Goal: Transaction & Acquisition: Book appointment/travel/reservation

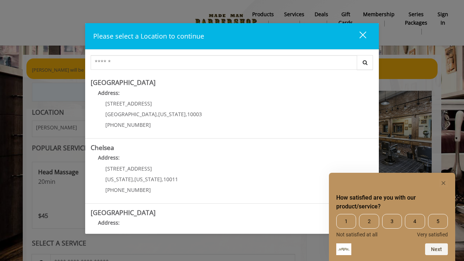
click at [443, 180] on rect "Hide survey" at bounding box center [443, 183] width 9 height 9
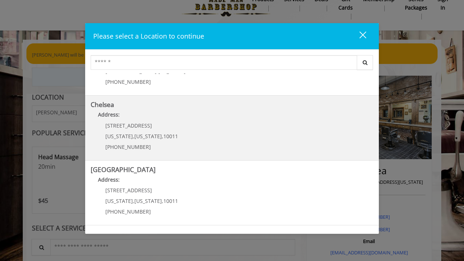
scroll to position [39, 0]
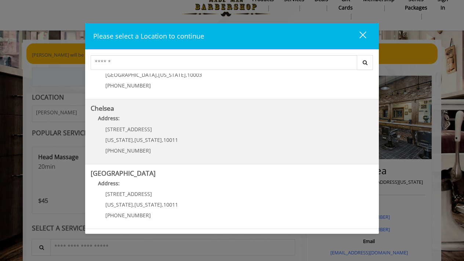
click at [164, 138] on span "10011" at bounding box center [171, 139] width 15 height 7
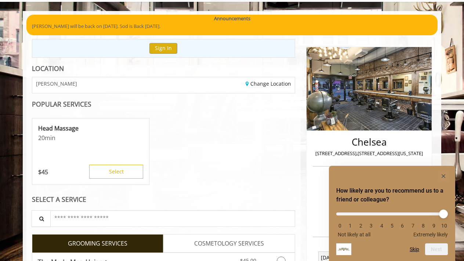
scroll to position [44, 0]
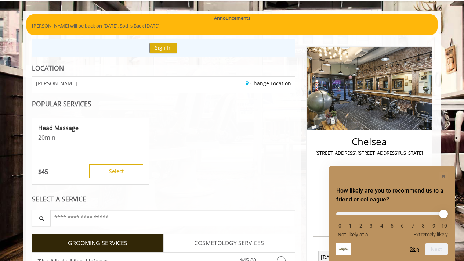
click at [444, 172] on rect "Hide survey" at bounding box center [443, 176] width 9 height 9
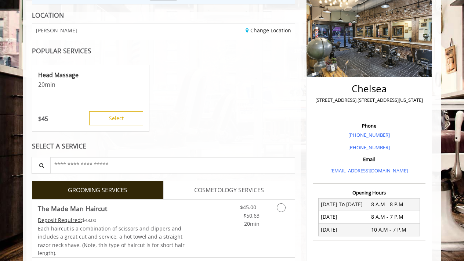
scroll to position [213, 0]
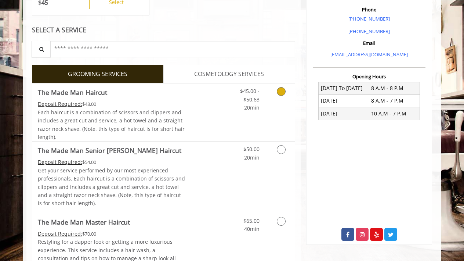
click at [281, 90] on icon "Grooming services" at bounding box center [281, 91] width 9 height 9
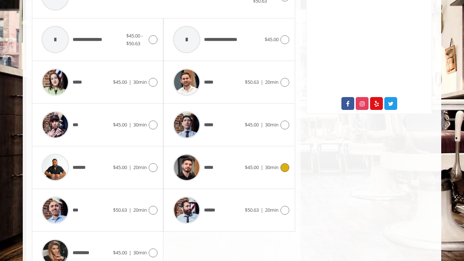
click at [284, 163] on icon at bounding box center [285, 167] width 9 height 9
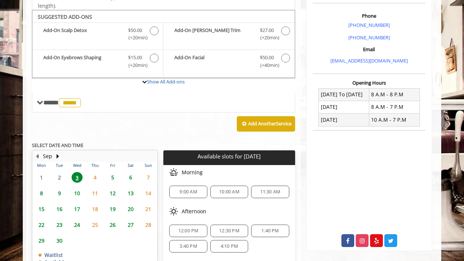
scroll to position [206, 0]
